Goal: Task Accomplishment & Management: Manage account settings

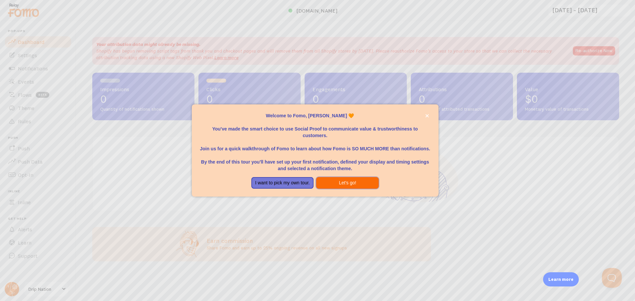
click at [343, 185] on button "Let's go!" at bounding box center [347, 183] width 63 height 12
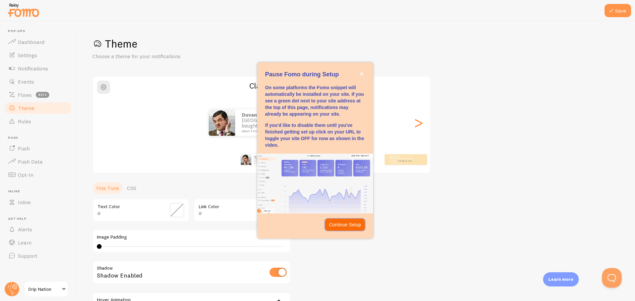
click at [352, 225] on p "Continue Setup" at bounding box center [345, 225] width 32 height 7
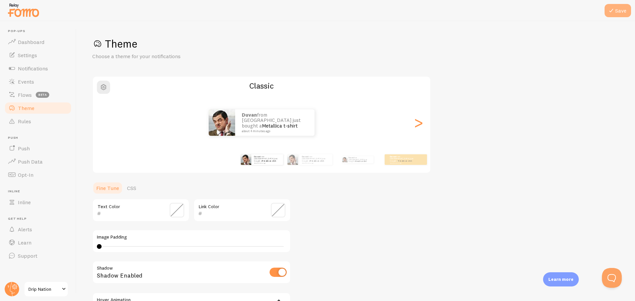
click at [617, 12] on button "Save" at bounding box center [618, 10] width 26 height 13
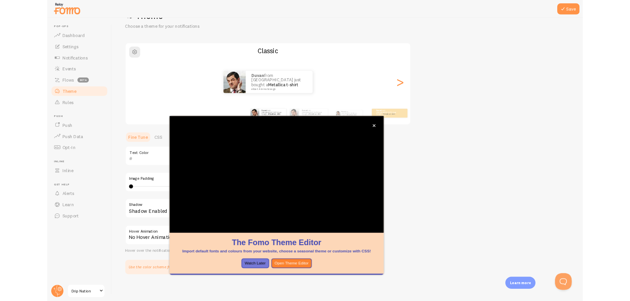
scroll to position [25, 0]
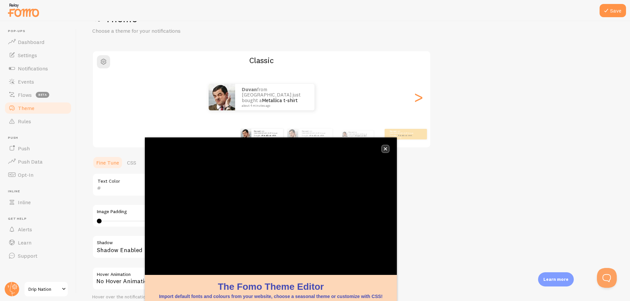
click at [387, 152] on button "close," at bounding box center [385, 149] width 7 height 7
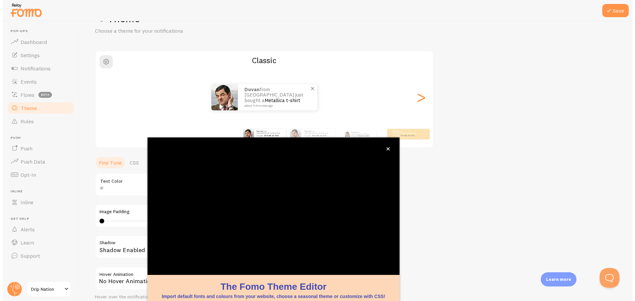
scroll to position [27, 0]
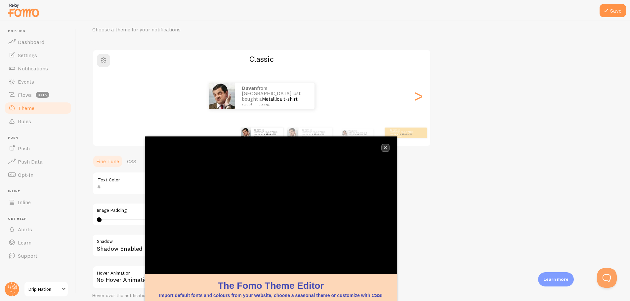
click at [386, 145] on button "close," at bounding box center [385, 148] width 7 height 7
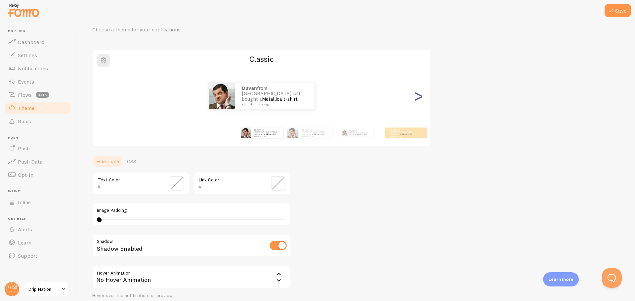
click at [417, 97] on div ">" at bounding box center [419, 96] width 8 height 48
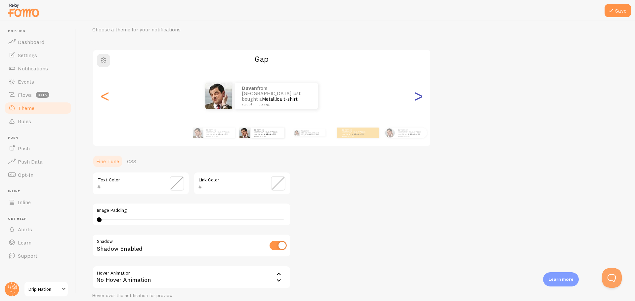
click at [417, 97] on div ">" at bounding box center [419, 96] width 8 height 48
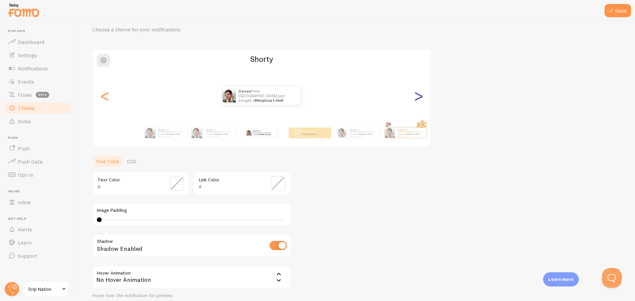
click at [417, 97] on div ">" at bounding box center [419, 96] width 8 height 48
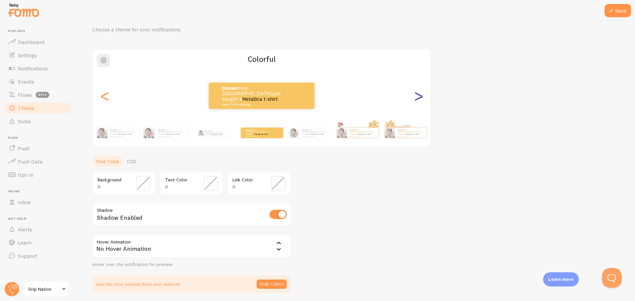
click at [417, 97] on div ">" at bounding box center [419, 96] width 8 height 48
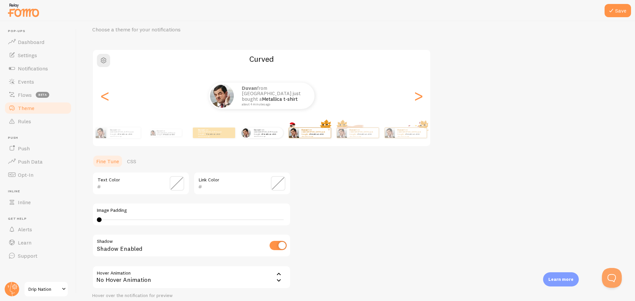
click at [315, 136] on small "about 4 minutes ago" at bounding box center [315, 136] width 26 height 1
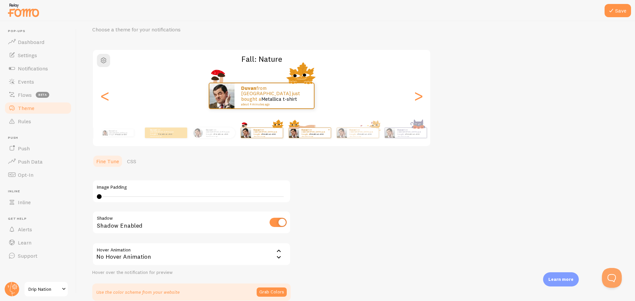
click at [318, 136] on small "about 4 minutes ago" at bounding box center [315, 136] width 26 height 1
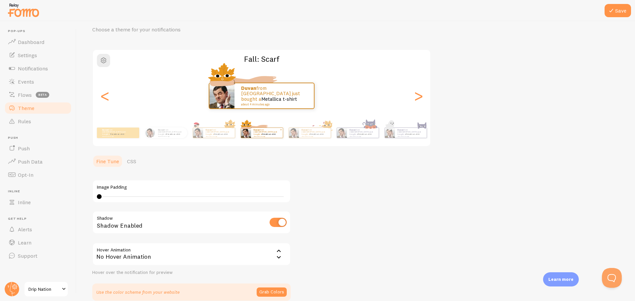
click at [318, 136] on small "about 4 minutes ago" at bounding box center [315, 136] width 26 height 1
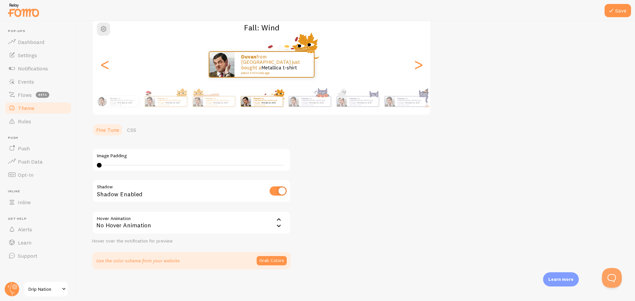
drag, startPoint x: 421, startPoint y: 129, endPoint x: 372, endPoint y: 128, distance: 49.0
click at [372, 128] on div "Theme Choose a theme for your notifications Fall: Wind Duvan from [GEOGRAPHIC_D…" at bounding box center [355, 124] width 527 height 291
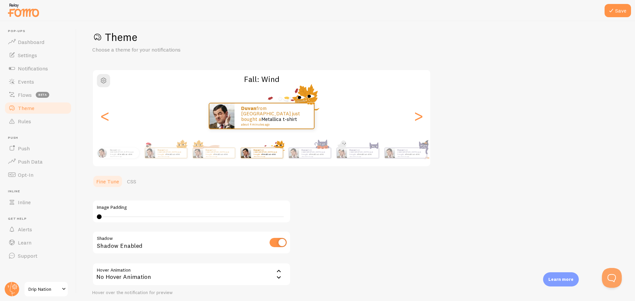
scroll to position [0, 0]
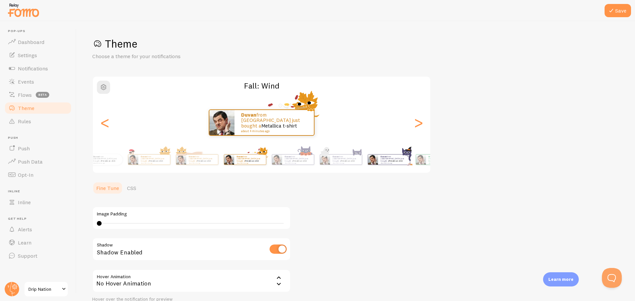
click at [152, 150] on div "Duvan from [GEOGRAPHIC_DATA] just bought a Metallica t-shirt about 4 minutes ag…" at bounding box center [262, 160] width 380 height 26
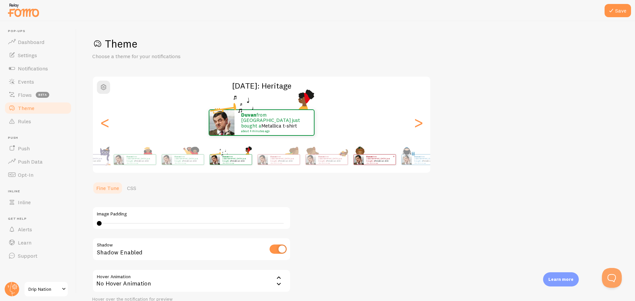
click at [353, 151] on div "Duvan from [GEOGRAPHIC_DATA] just bought a Metallica t-shirt about 4 minutes ago" at bounding box center [374, 160] width 43 height 19
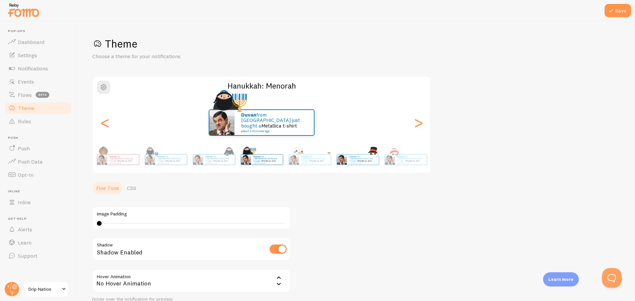
click at [337, 153] on div "Duvan from [GEOGRAPHIC_DATA] just bought a Metallica t-shirt about 4 minutes ago" at bounding box center [358, 160] width 43 height 19
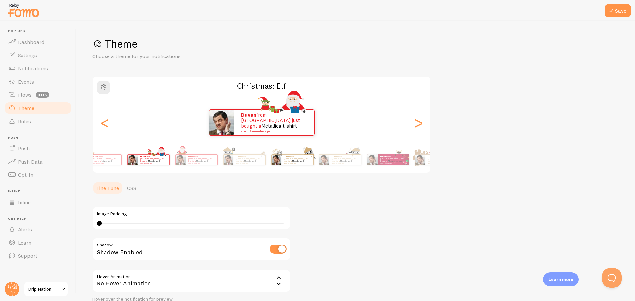
click at [282, 163] on div "Duvan from [GEOGRAPHIC_DATA] just bought a Metallica t-shirt about 4 minutes ago" at bounding box center [298, 160] width 32 height 10
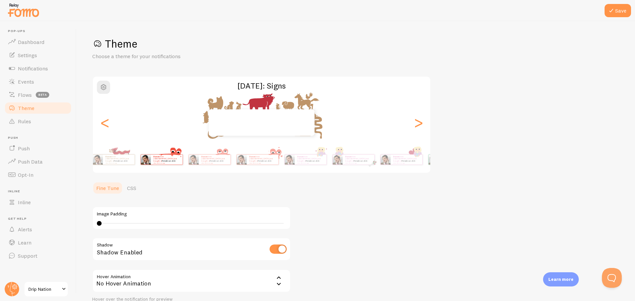
click at [154, 157] on p "Duvan from [GEOGRAPHIC_DATA] just bought a Metallica t-shirt about 4 minutes ago" at bounding box center [167, 160] width 26 height 8
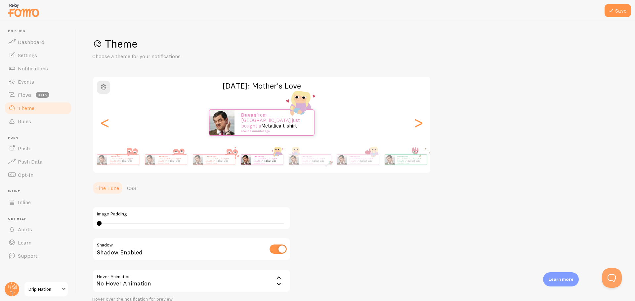
click at [90, 147] on div "Save Theme Choose a theme for your notifications [DATE]: Mother's Love [PERSON_…" at bounding box center [355, 161] width 559 height 280
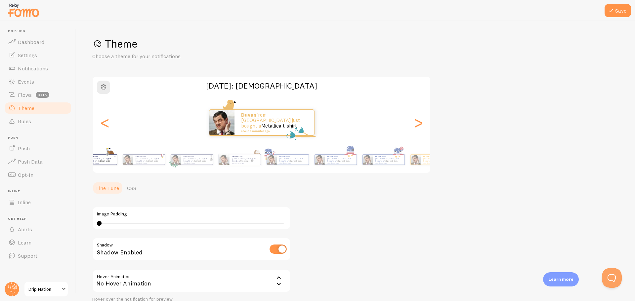
click at [69, 145] on main "Pop-ups Dashboard Settings Notifications Events Flows beta Theme Rules [GEOGRAP…" at bounding box center [317, 161] width 635 height 280
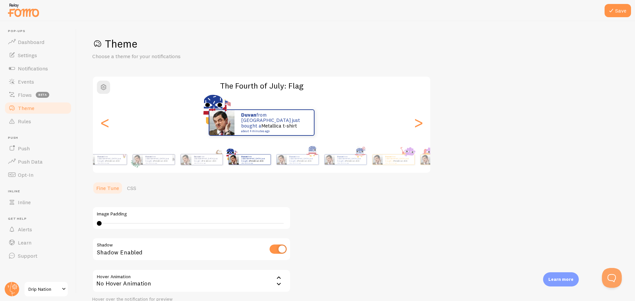
click at [5, 158] on main "Pop-ups Dashboard Settings Notifications Events Flows beta Theme Rules [GEOGRAP…" at bounding box center [317, 161] width 635 height 280
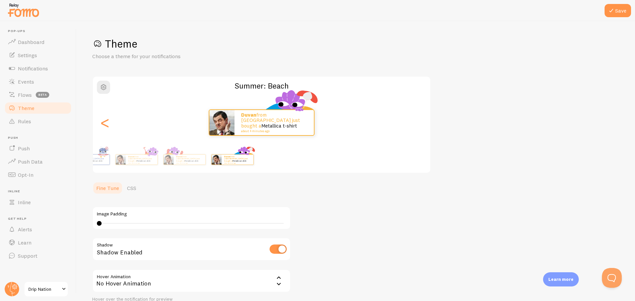
click at [208, 162] on div "Duvan from [GEOGRAPHIC_DATA] just bought a Metallica t-shirt about 4 minutes ag…" at bounding box center [262, 160] width 380 height 26
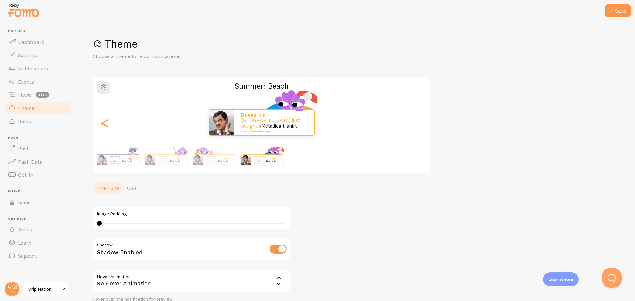
click at [572, 152] on div "Theme Choose a theme for your notifications Summer: Beach Duvan from [GEOGRAPHI…" at bounding box center [355, 182] width 527 height 291
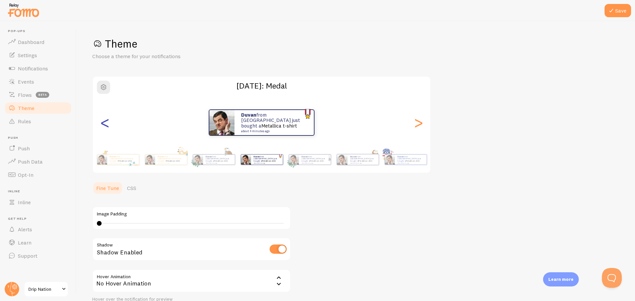
click at [101, 124] on div "<" at bounding box center [105, 123] width 8 height 48
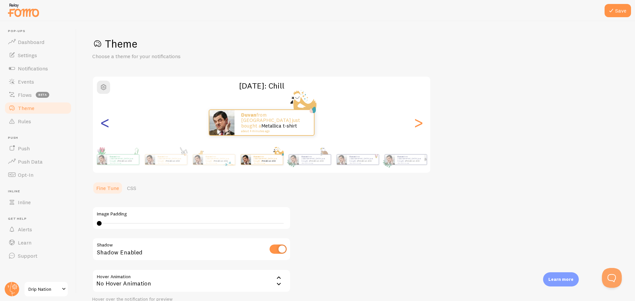
click at [101, 124] on div "<" at bounding box center [105, 123] width 8 height 48
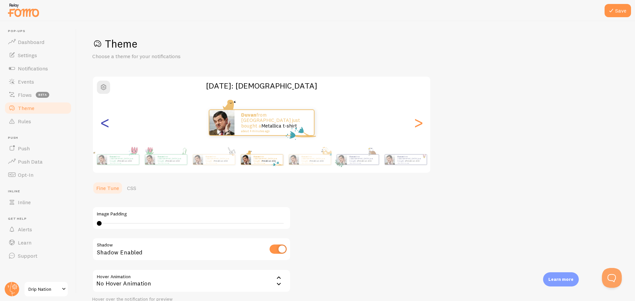
click at [101, 124] on div "<" at bounding box center [105, 123] width 8 height 48
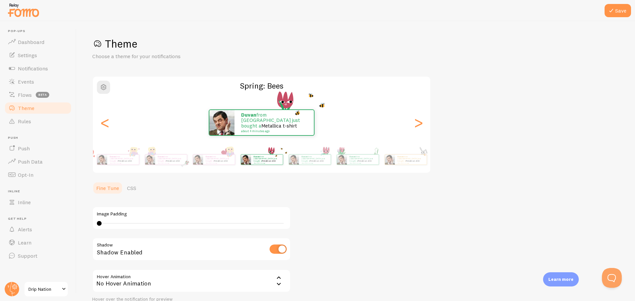
click at [594, 154] on div "Theme Choose a theme for your notifications Spring: Bees Duvan from [GEOGRAPHIC…" at bounding box center [355, 182] width 527 height 291
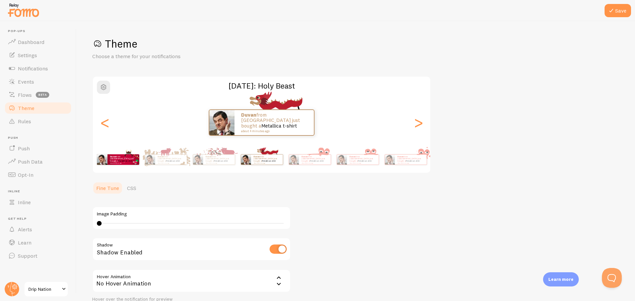
click at [115, 162] on small "about 4 minutes ago" at bounding box center [123, 162] width 26 height 1
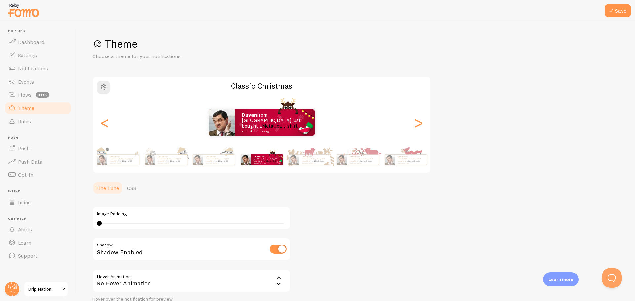
click at [115, 162] on small "about 4 minutes ago" at bounding box center [123, 162] width 26 height 1
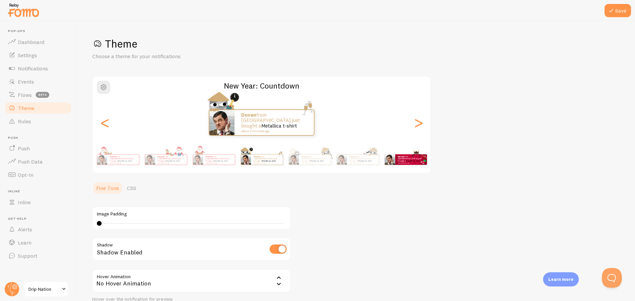
click at [115, 162] on small "about 4 minutes ago" at bounding box center [123, 162] width 26 height 1
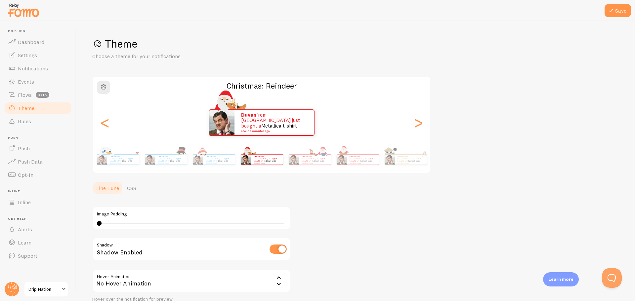
click at [115, 162] on small "about 4 minutes ago" at bounding box center [123, 162] width 26 height 1
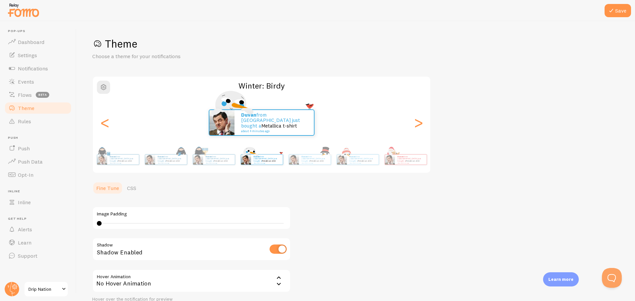
click at [115, 162] on small "about 4 minutes ago" at bounding box center [123, 162] width 26 height 1
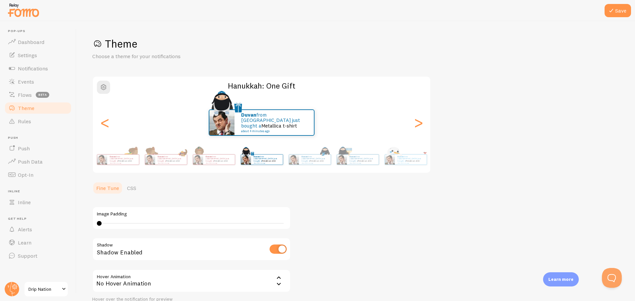
click at [115, 162] on small "about 4 minutes ago" at bounding box center [123, 162] width 26 height 1
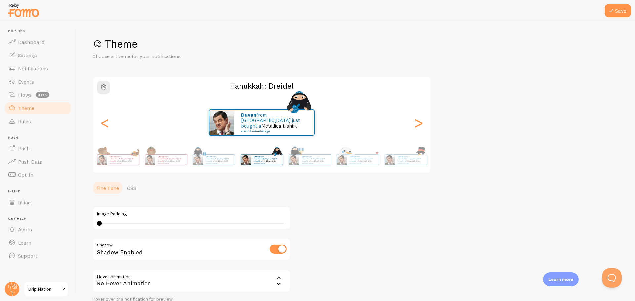
click at [115, 162] on small "about 4 minutes ago" at bounding box center [123, 162] width 26 height 1
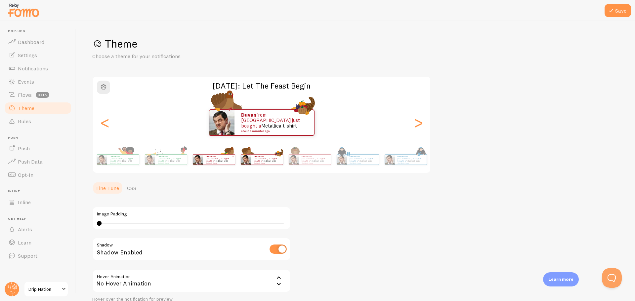
click at [115, 162] on small "about 4 minutes ago" at bounding box center [123, 162] width 26 height 1
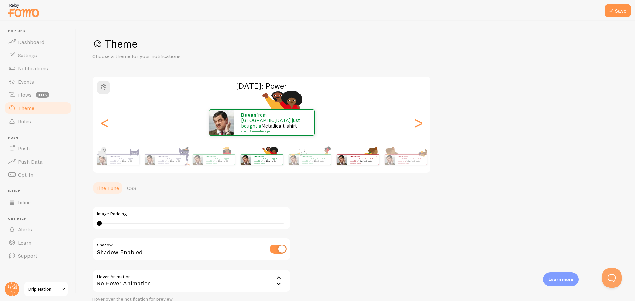
click at [115, 162] on small "about 4 minutes ago" at bounding box center [123, 162] width 26 height 1
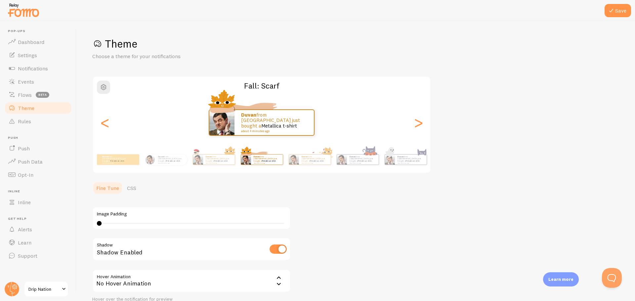
click at [115, 162] on div "Duvan from [GEOGRAPHIC_DATA] just bought a Metallica t-shirt about 4 minutes ag…" at bounding box center [143, 160] width 380 height 19
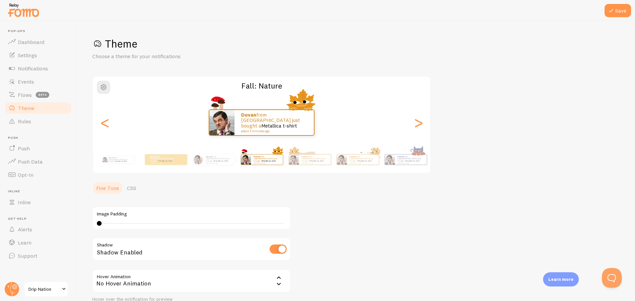
click at [115, 162] on div "Duvan from [GEOGRAPHIC_DATA] just bought a Metallica t-shirt about 4 minutes ago" at bounding box center [118, 160] width 43 height 19
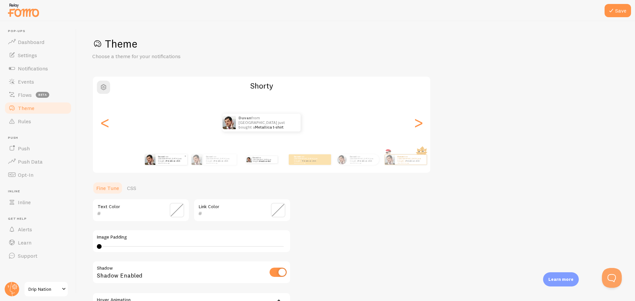
click at [155, 160] on img at bounding box center [150, 160] width 11 height 11
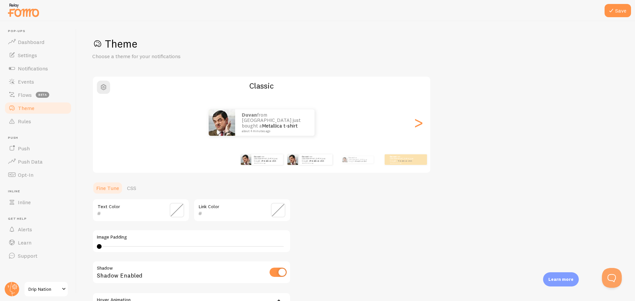
click at [318, 167] on div "Duvan from [GEOGRAPHIC_DATA] just bought a Metallica t-shirt about 4 minutes ago" at bounding box center [310, 160] width 43 height 19
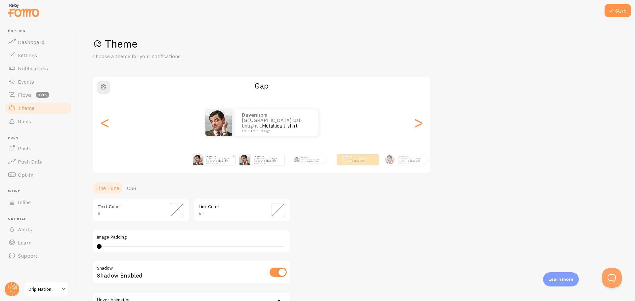
click at [215, 163] on small "about 4 minutes ago" at bounding box center [219, 162] width 26 height 1
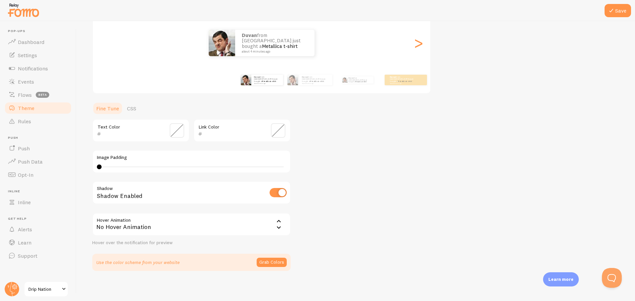
scroll to position [81, 0]
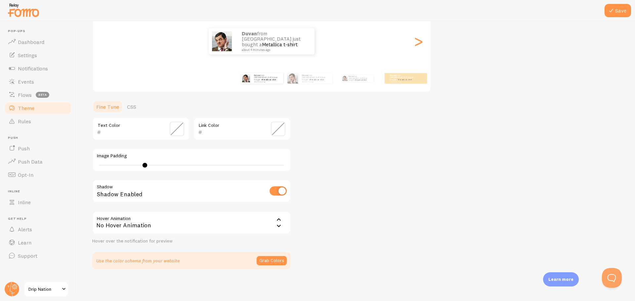
type input "7"
drag, startPoint x: 98, startPoint y: 164, endPoint x: 132, endPoint y: 164, distance: 34.4
click at [132, 164] on div at bounding box center [132, 165] width 5 height 5
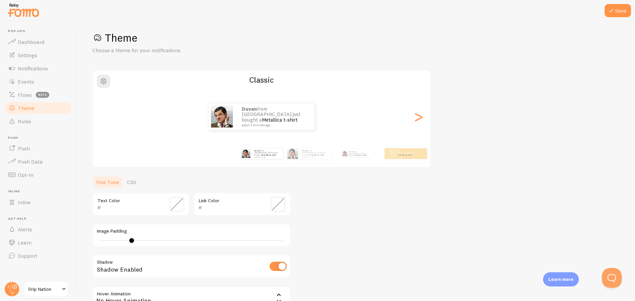
scroll to position [0, 0]
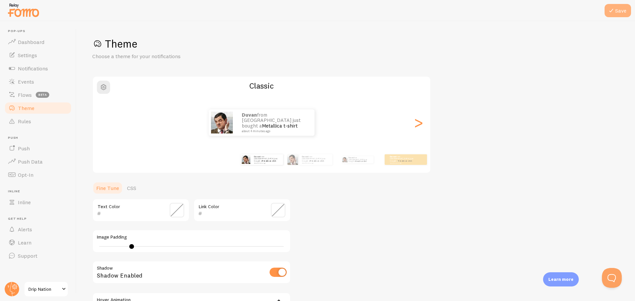
click at [614, 10] on icon at bounding box center [612, 11] width 8 height 8
